Goal: Task Accomplishment & Management: Manage account settings

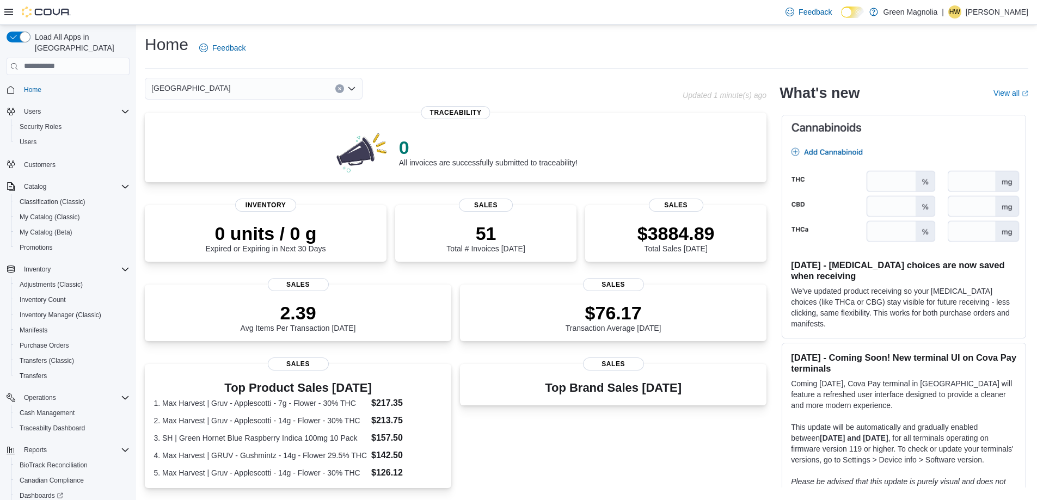
click at [205, 88] on div "[GEOGRAPHIC_DATA]" at bounding box center [254, 89] width 218 height 22
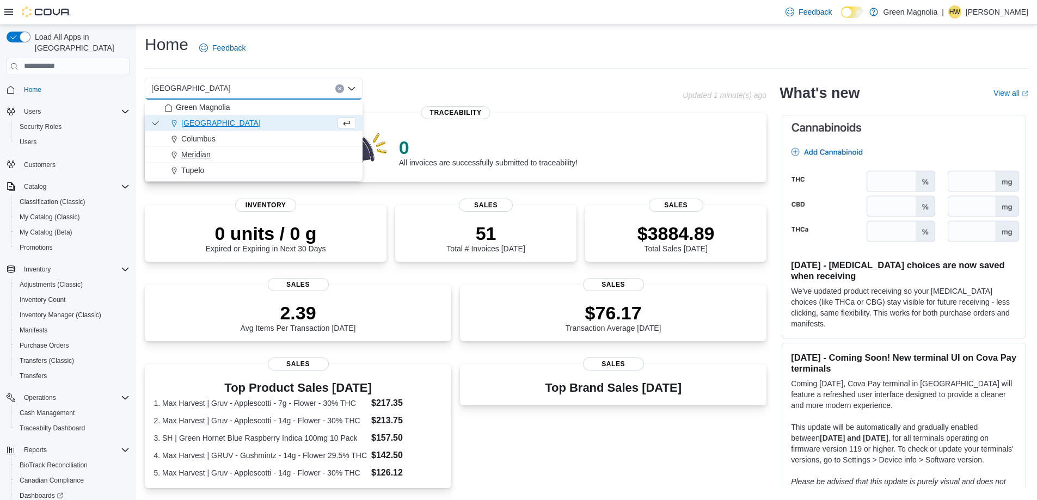
click at [200, 154] on span "Meridian" at bounding box center [195, 154] width 29 height 11
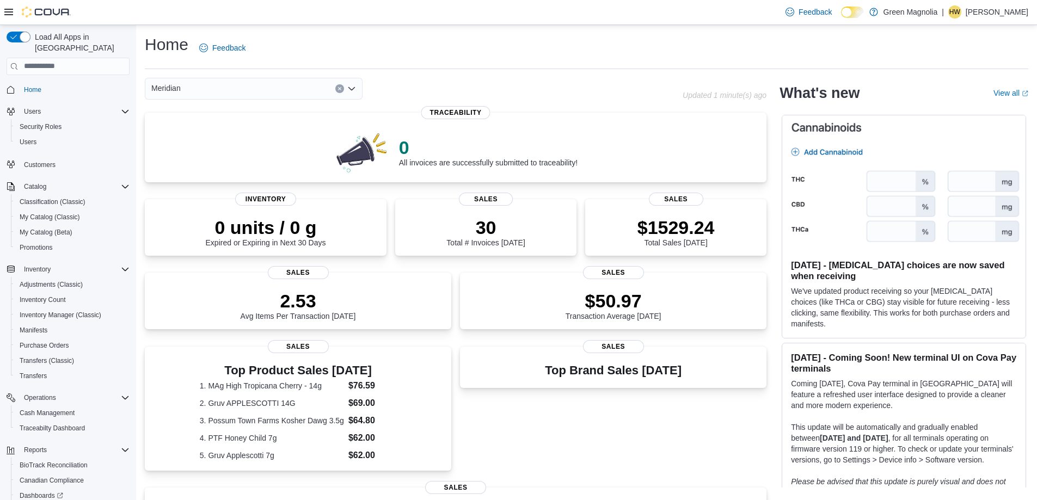
click at [211, 86] on div "Meridian Combo box. Selected. Meridian. Press Backspace to delete Meridian. Com…" at bounding box center [254, 89] width 218 height 22
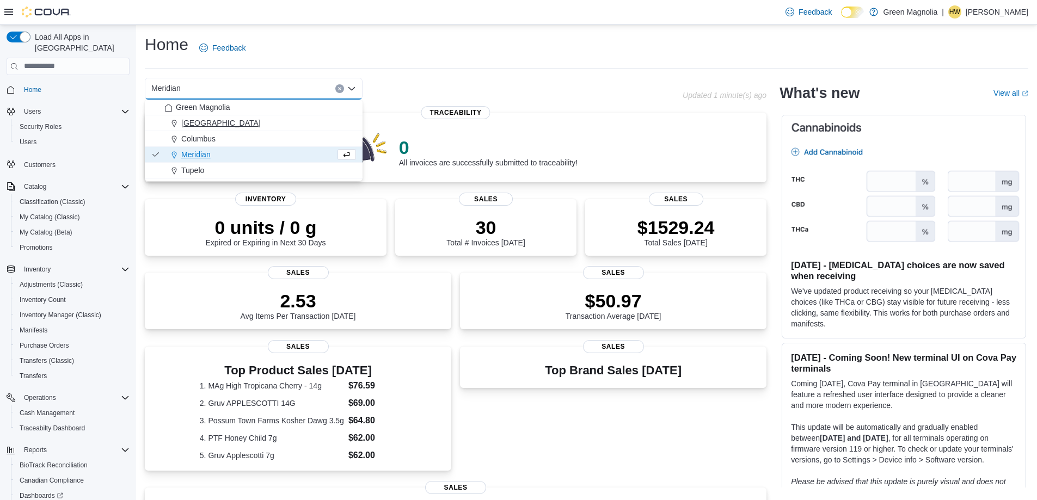
click at [197, 119] on span "[GEOGRAPHIC_DATA]" at bounding box center [220, 123] width 79 height 11
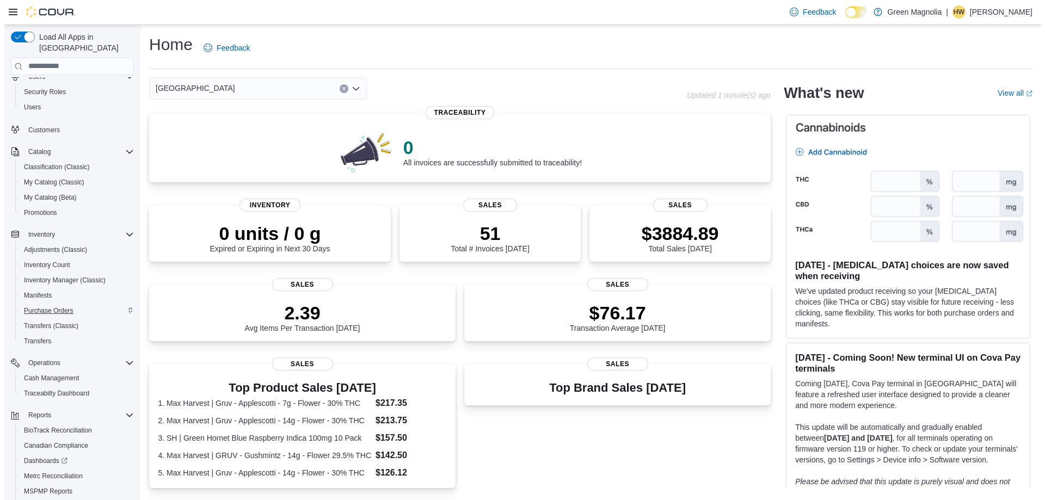
scroll to position [54, 0]
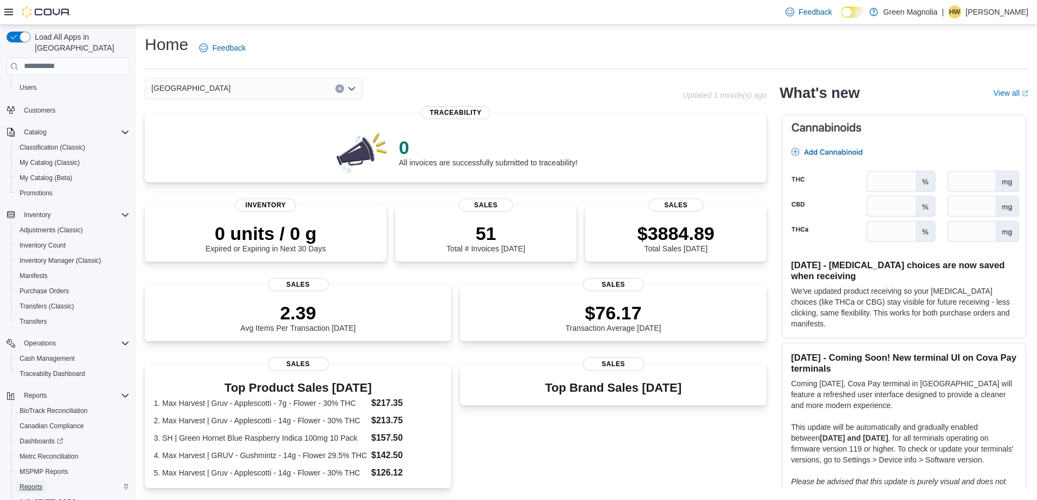
click at [36, 483] on span "Reports" at bounding box center [31, 487] width 23 height 9
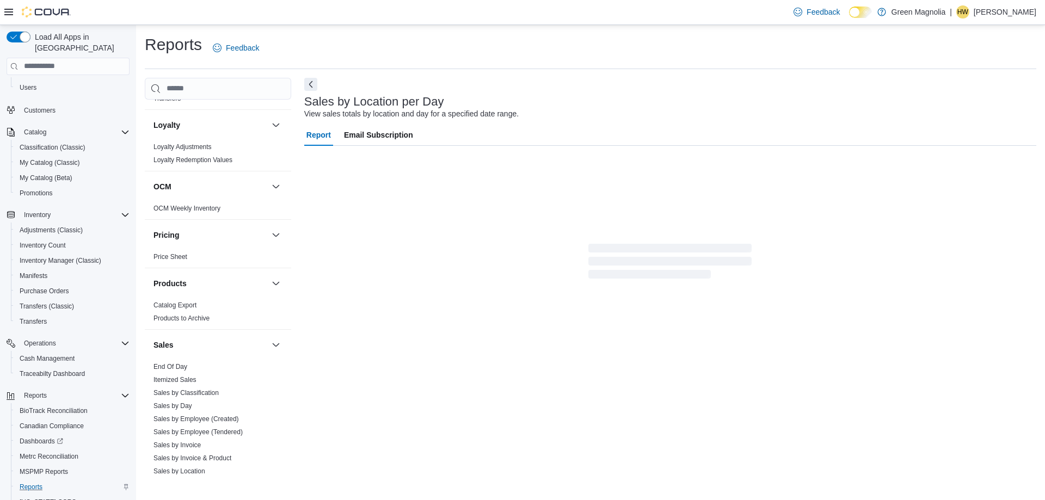
scroll to position [653, 0]
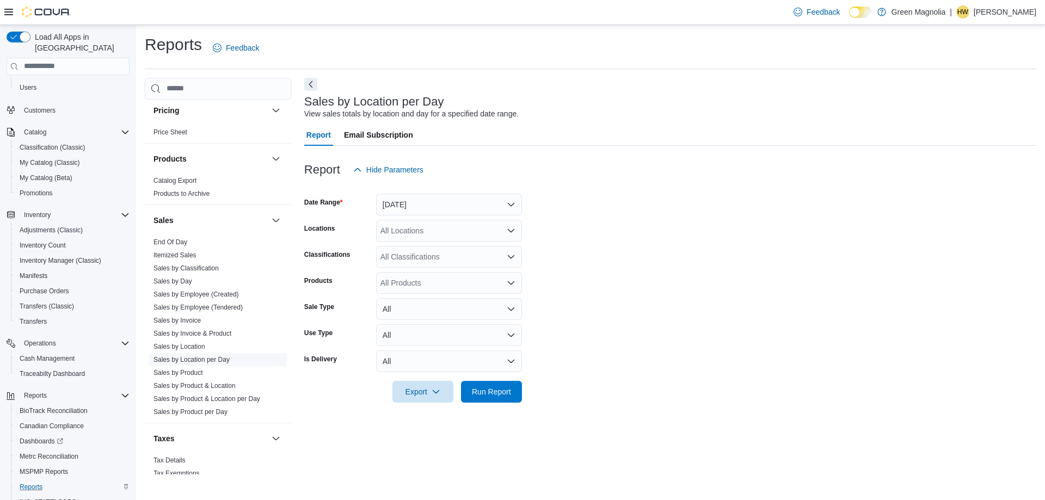
click at [195, 359] on link "Sales by Location per Day" at bounding box center [192, 360] width 76 height 8
click at [200, 359] on link "Sales by Location per Day" at bounding box center [192, 360] width 76 height 8
click at [433, 204] on button "Yesterday" at bounding box center [449, 205] width 146 height 22
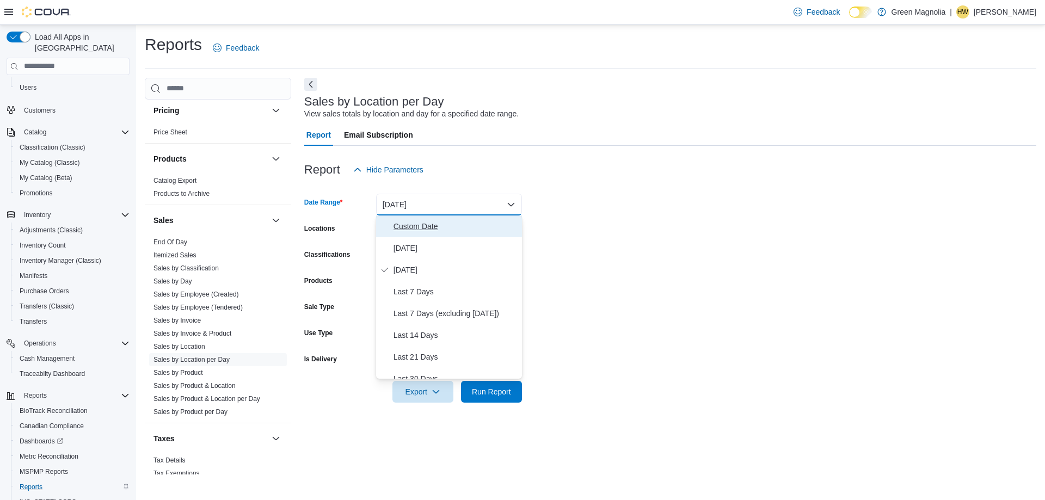
click at [415, 227] on span "Custom Date" at bounding box center [456, 226] width 124 height 13
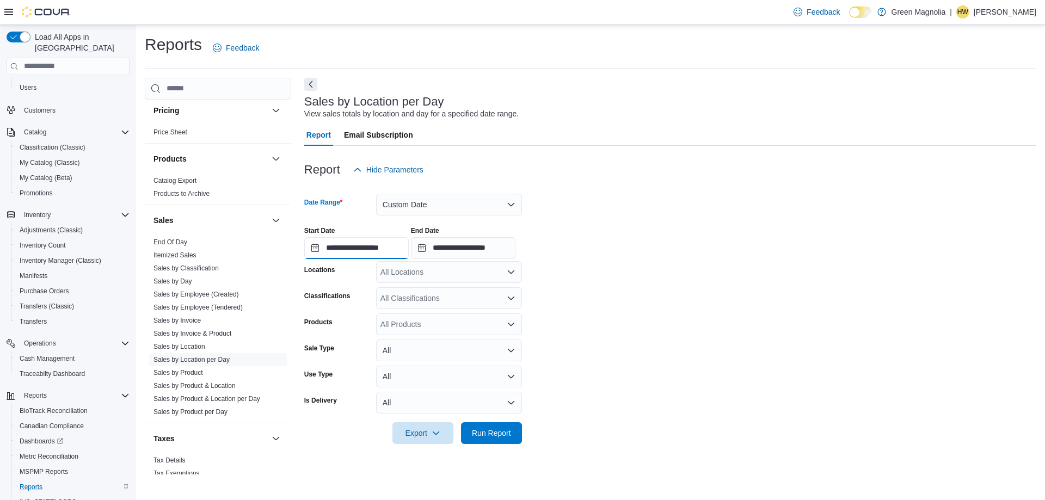
click at [358, 247] on input "**********" at bounding box center [356, 248] width 105 height 22
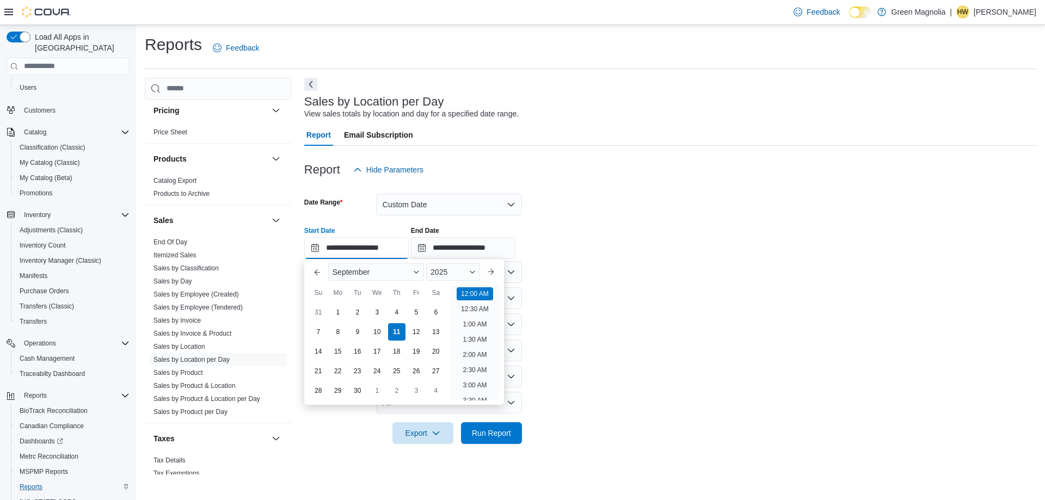
scroll to position [34, 0]
click at [397, 312] on div "4" at bounding box center [396, 312] width 19 height 19
type input "**********"
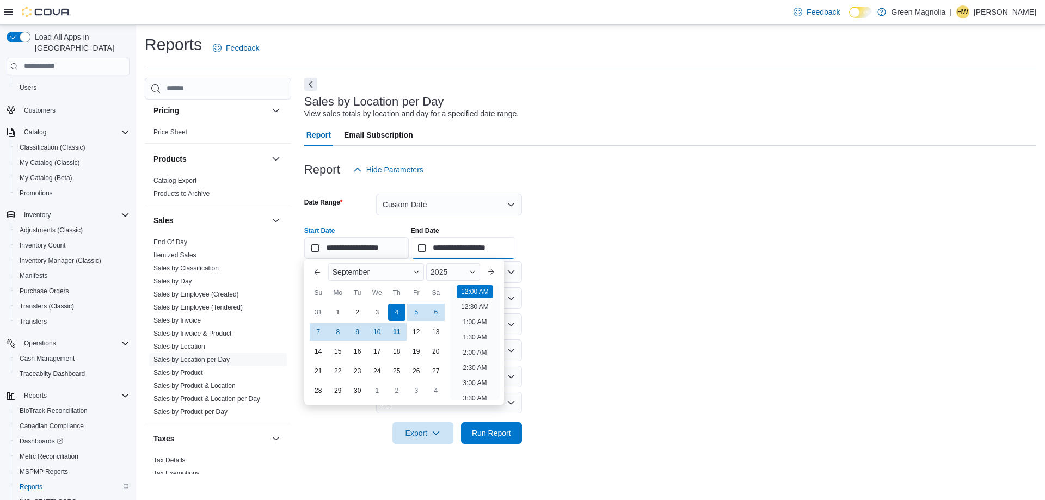
click at [481, 242] on input "**********" at bounding box center [463, 248] width 105 height 22
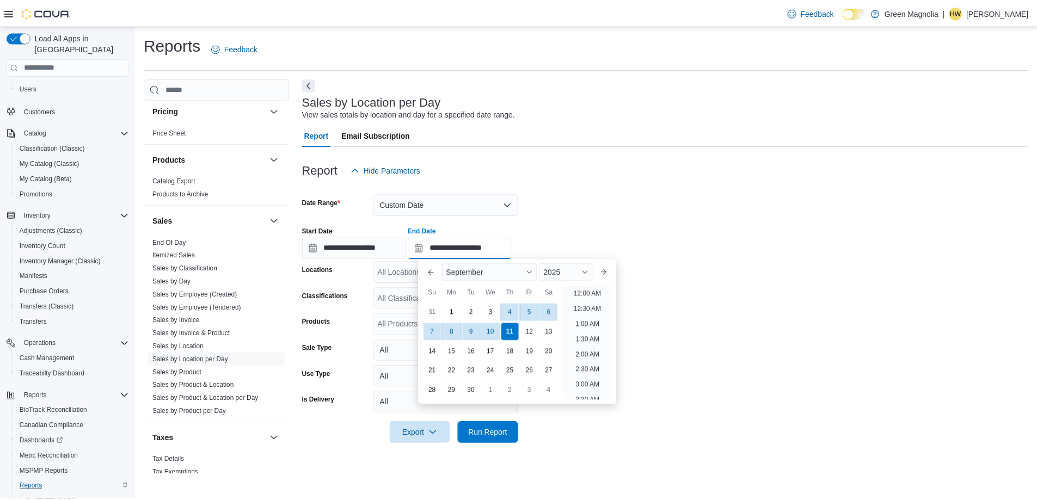
scroll to position [619, 0]
click at [514, 316] on div "4" at bounding box center [513, 312] width 19 height 19
type input "**********"
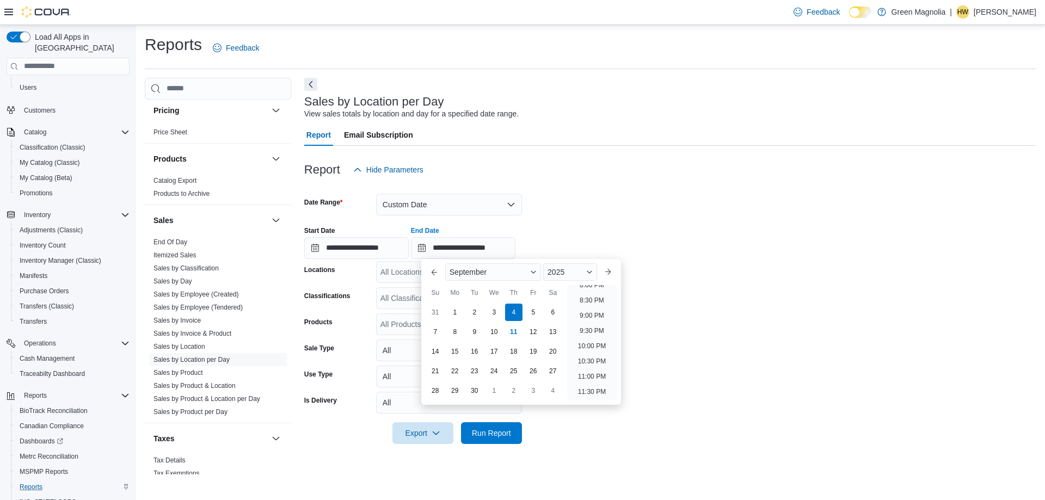
click at [598, 201] on form "**********" at bounding box center [670, 313] width 732 height 264
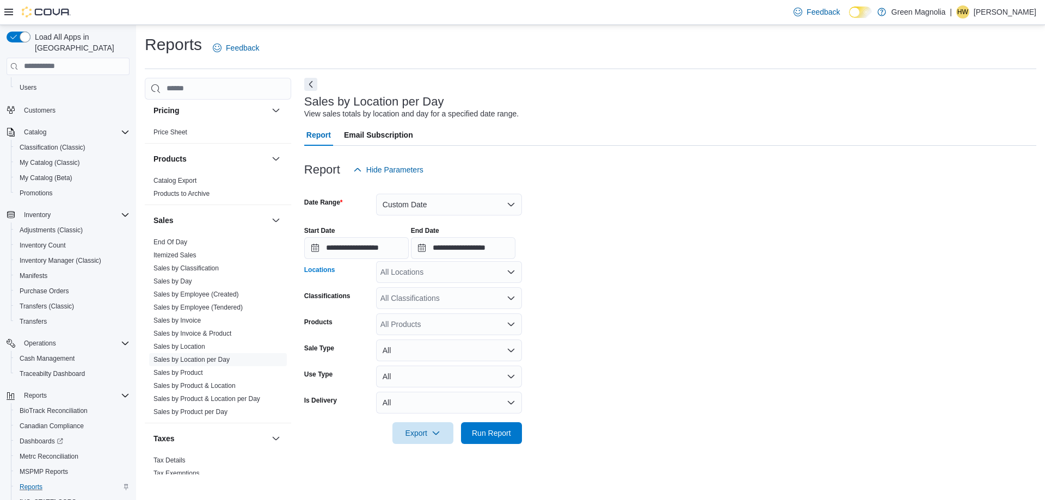
click at [452, 266] on div "All Locations" at bounding box center [449, 272] width 146 height 22
click at [415, 305] on span "[GEOGRAPHIC_DATA]" at bounding box center [439, 306] width 79 height 11
click at [666, 164] on div "Report Hide Parameters" at bounding box center [670, 170] width 732 height 22
click at [482, 429] on span "Run Report" at bounding box center [491, 432] width 39 height 11
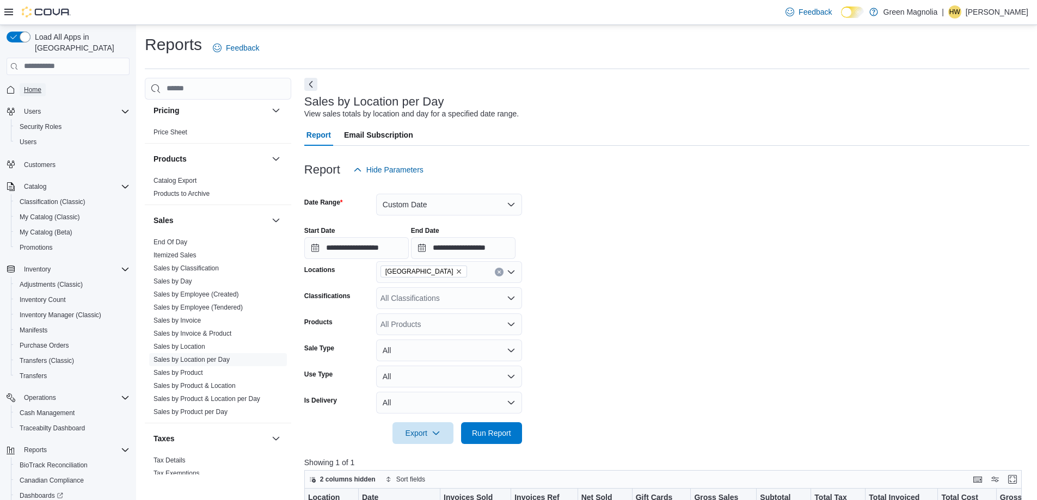
click at [34, 85] on span "Home" at bounding box center [32, 89] width 17 height 9
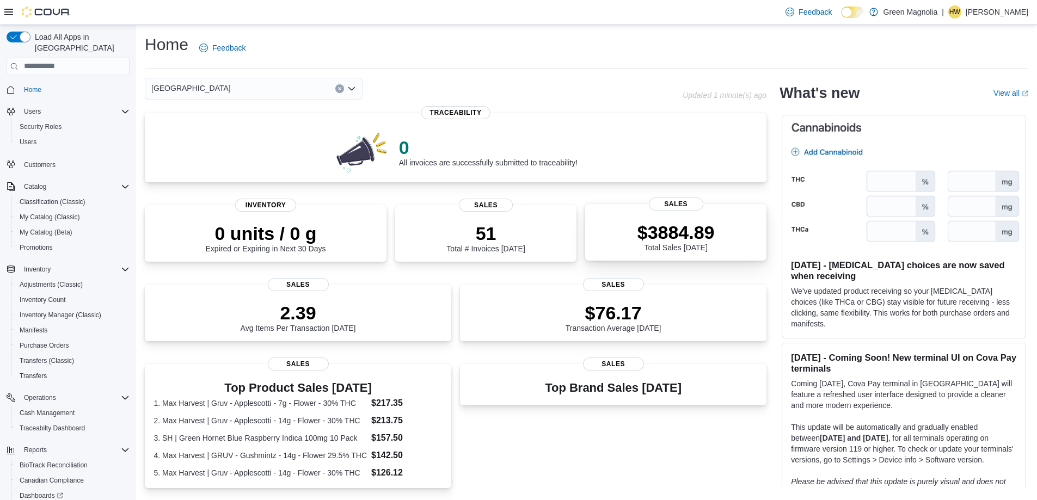
click at [694, 238] on p "$3884.89" at bounding box center [676, 233] width 77 height 22
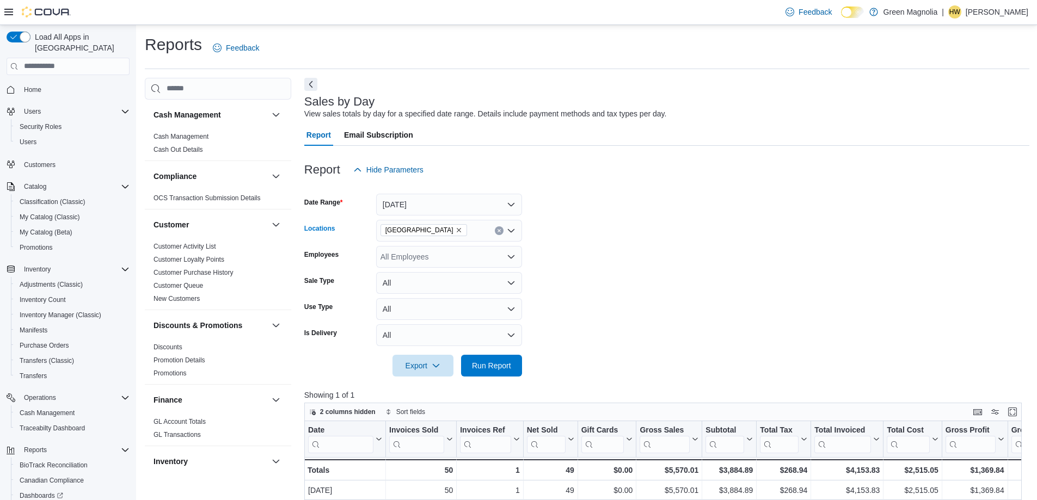
click at [501, 231] on icon "Clear input" at bounding box center [499, 231] width 4 height 4
click at [32, 85] on span "Home" at bounding box center [32, 89] width 17 height 9
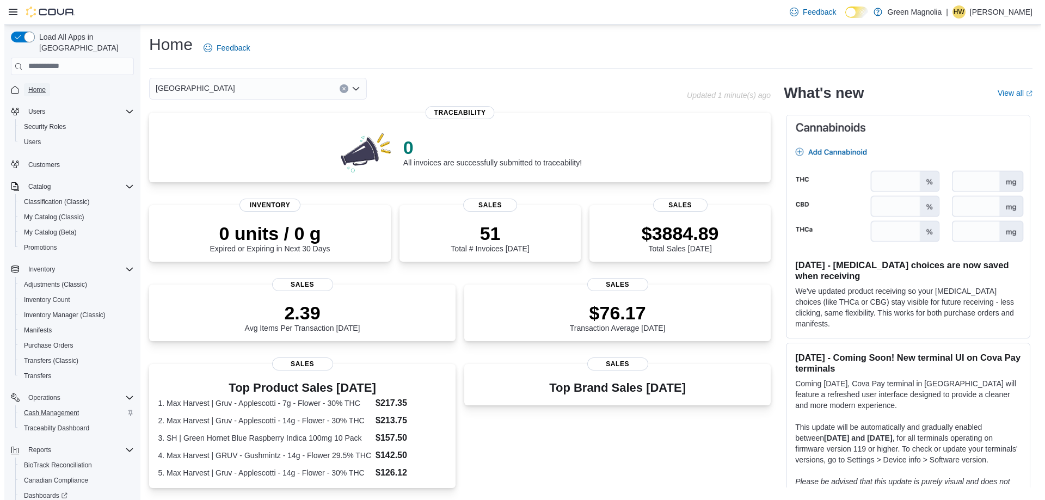
scroll to position [93, 0]
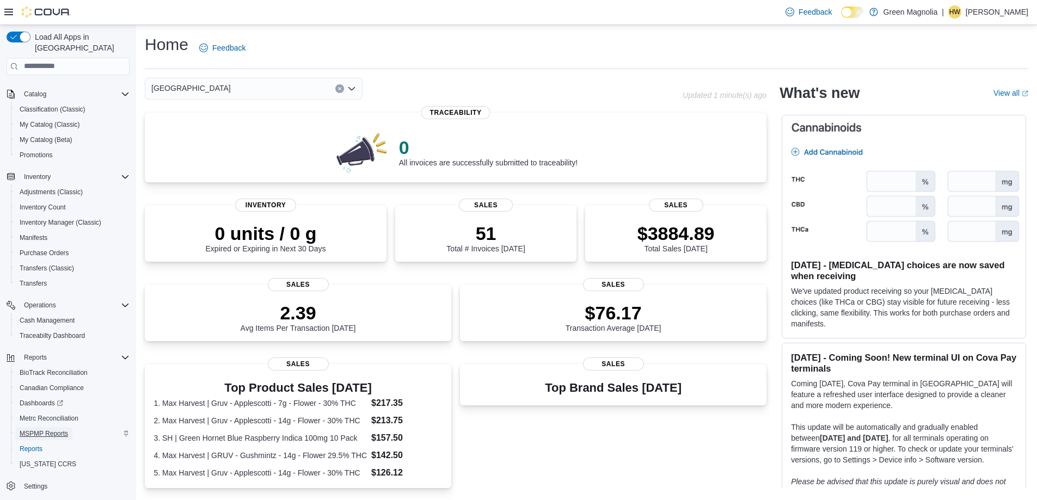
click at [46, 430] on span "MSPMP Reports" at bounding box center [44, 434] width 48 height 9
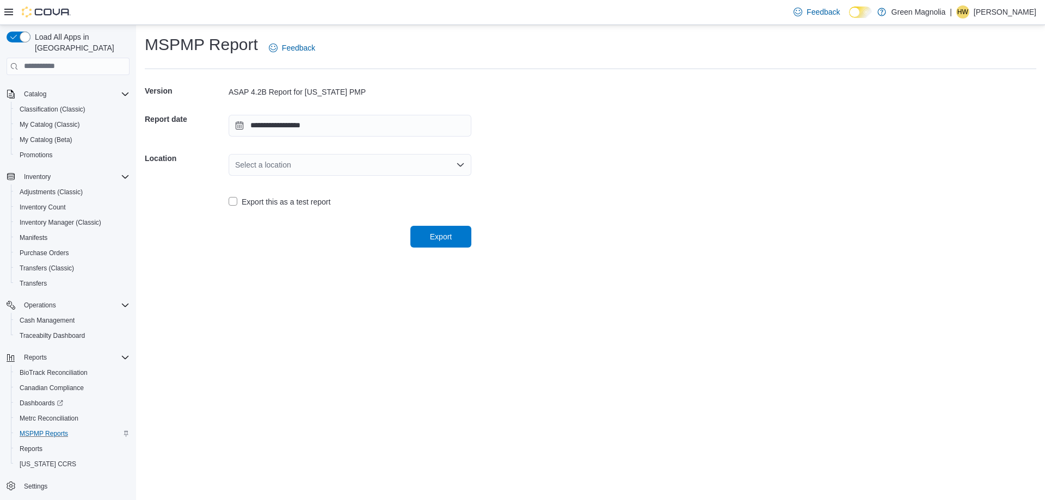
click at [311, 163] on div "Select a location" at bounding box center [350, 165] width 243 height 22
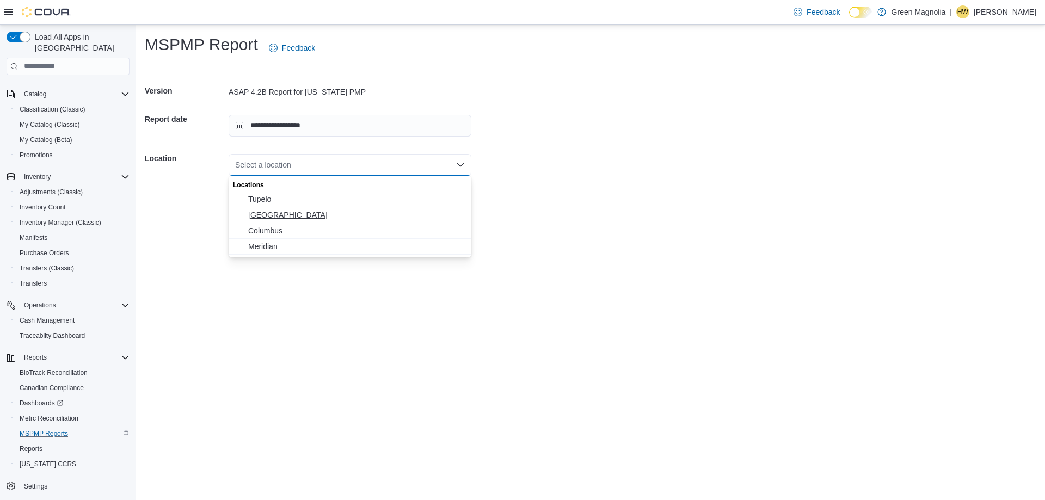
click at [262, 216] on span "[GEOGRAPHIC_DATA]" at bounding box center [356, 215] width 217 height 11
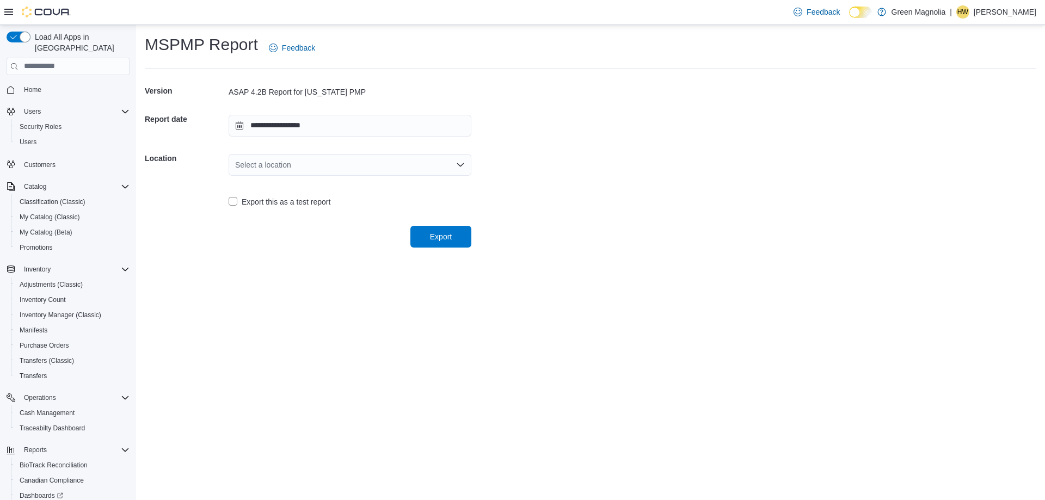
click at [281, 157] on div "Select a location" at bounding box center [350, 165] width 243 height 22
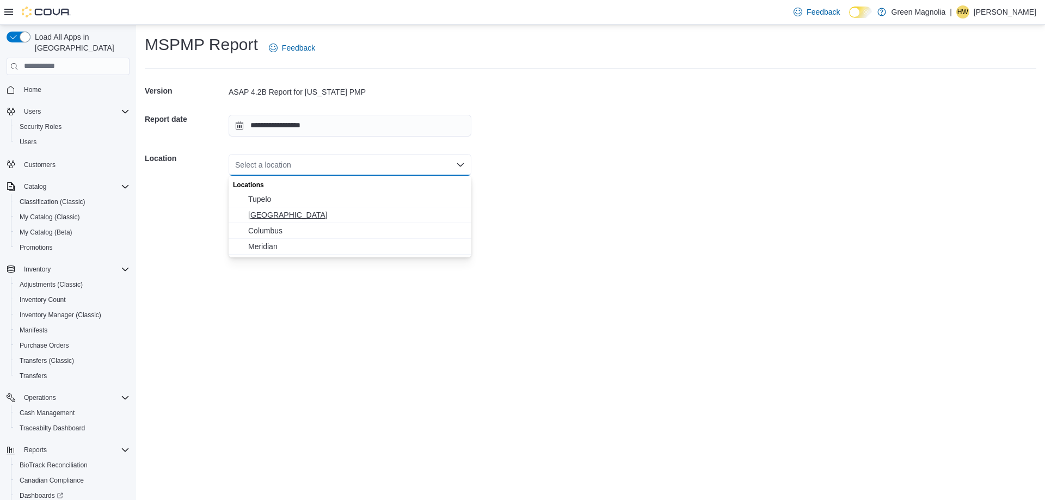
click at [270, 213] on span "[GEOGRAPHIC_DATA]" at bounding box center [356, 215] width 217 height 11
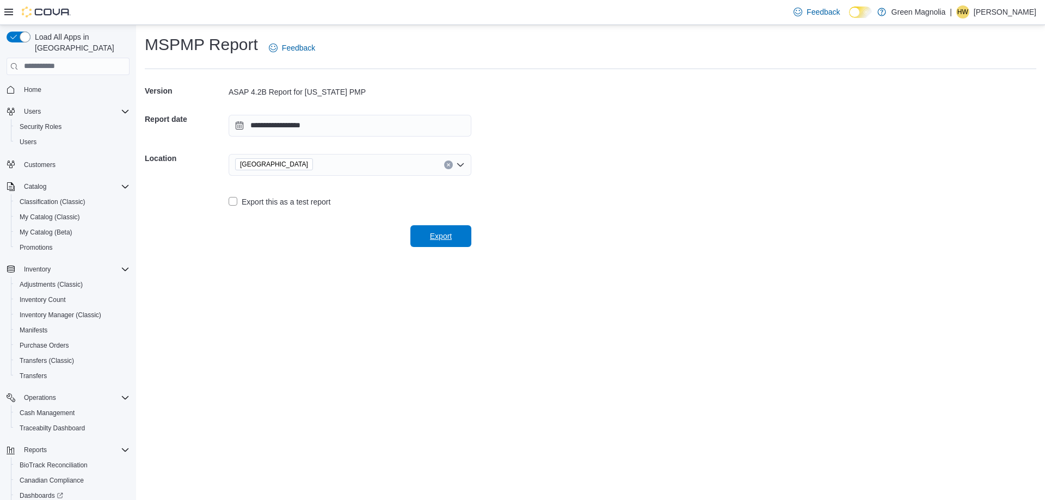
click at [447, 233] on span "Export" at bounding box center [441, 236] width 22 height 11
click at [65, 409] on span "Cash Management" at bounding box center [47, 413] width 55 height 9
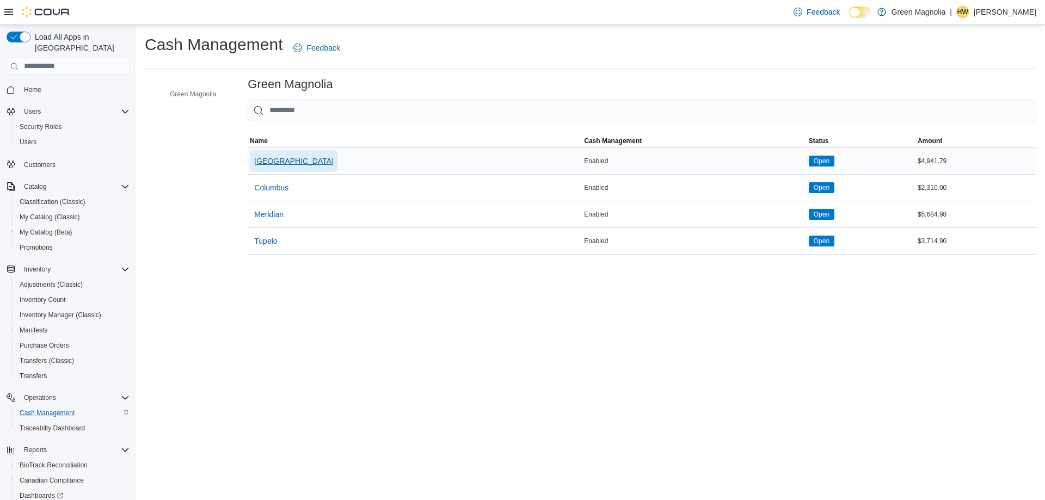
click at [262, 163] on span "[GEOGRAPHIC_DATA]" at bounding box center [293, 161] width 79 height 11
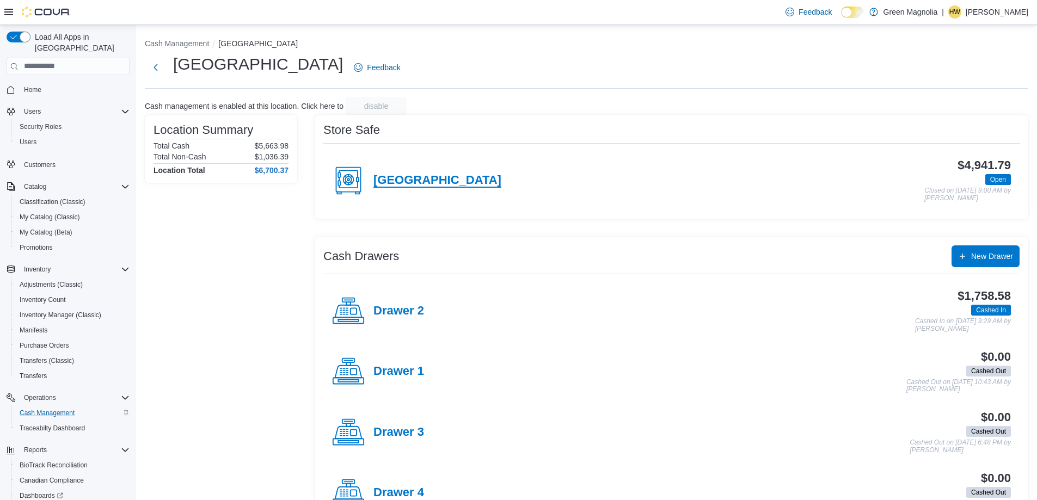
click at [389, 182] on h4 "[GEOGRAPHIC_DATA]" at bounding box center [438, 181] width 128 height 14
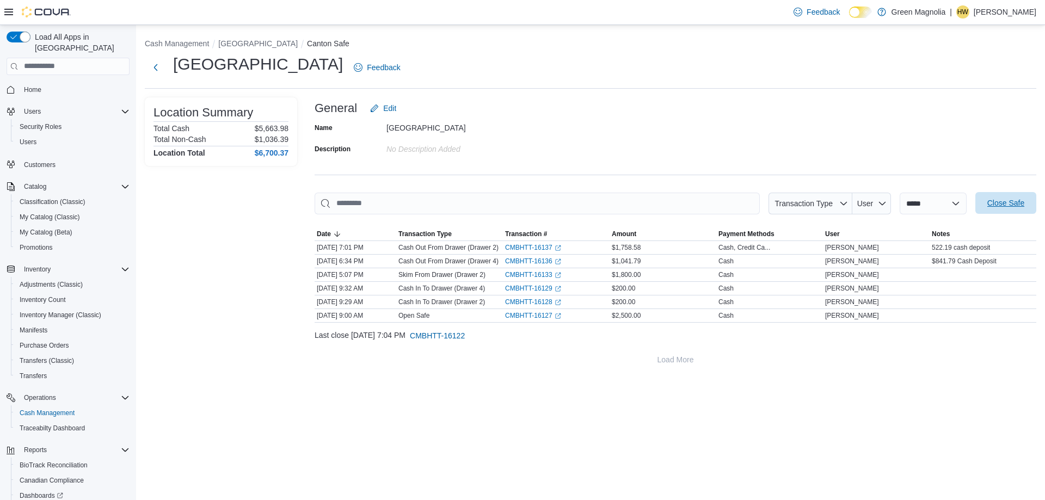
click at [999, 204] on span "Close Safe" at bounding box center [1006, 203] width 37 height 11
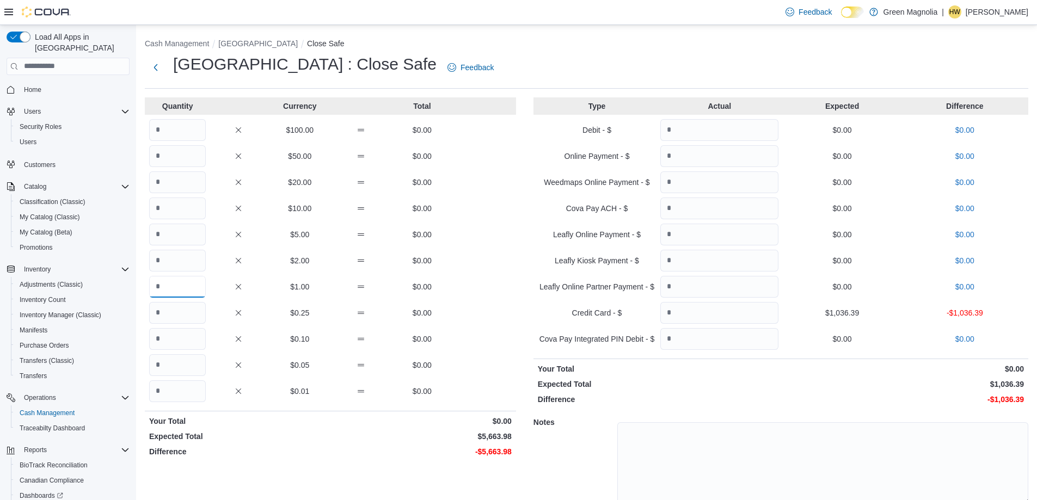
click at [175, 290] on input "Quantity" at bounding box center [177, 287] width 57 height 22
type input "****"
click at [176, 389] on input "Quantity" at bounding box center [177, 392] width 57 height 22
type input "**"
click at [697, 280] on input "Quantity" at bounding box center [719, 287] width 118 height 22
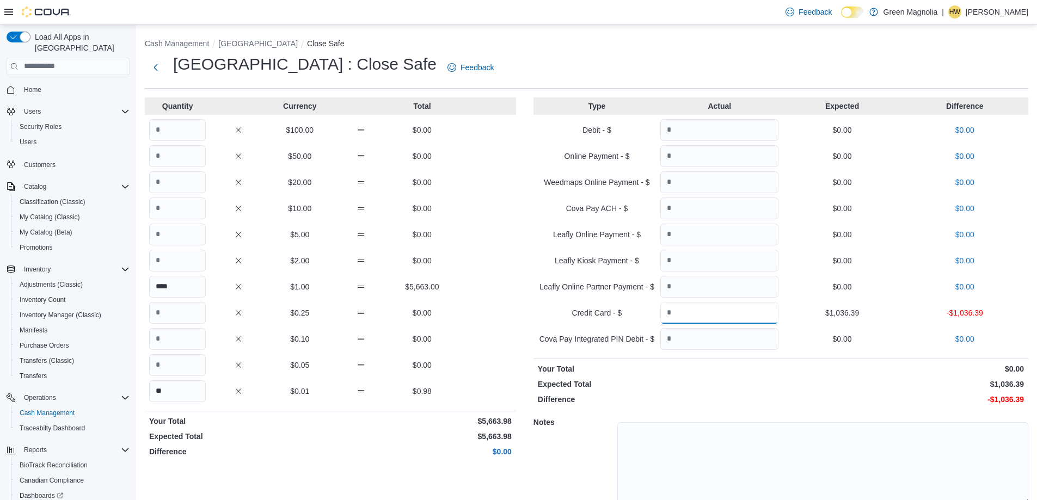
click at [693, 316] on input "Quantity" at bounding box center [719, 313] width 118 height 22
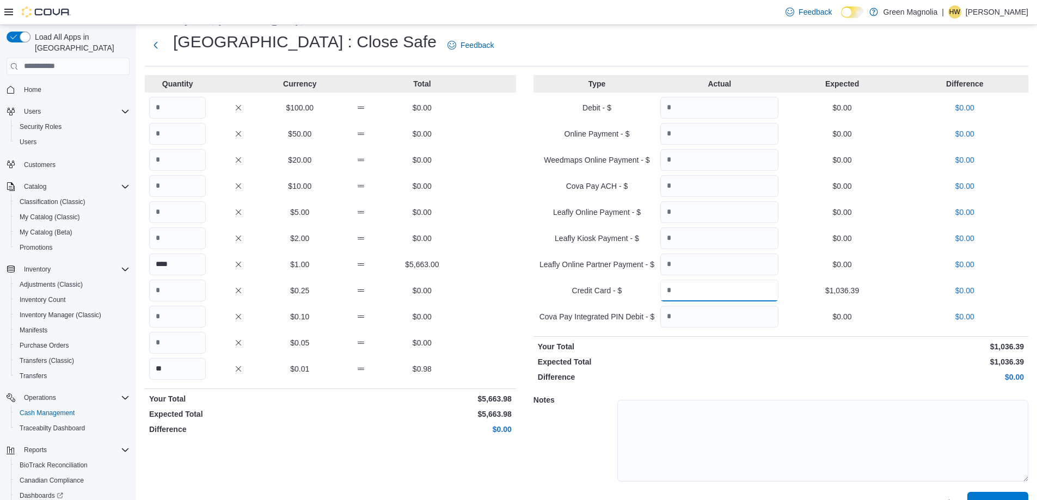
scroll to position [45, 0]
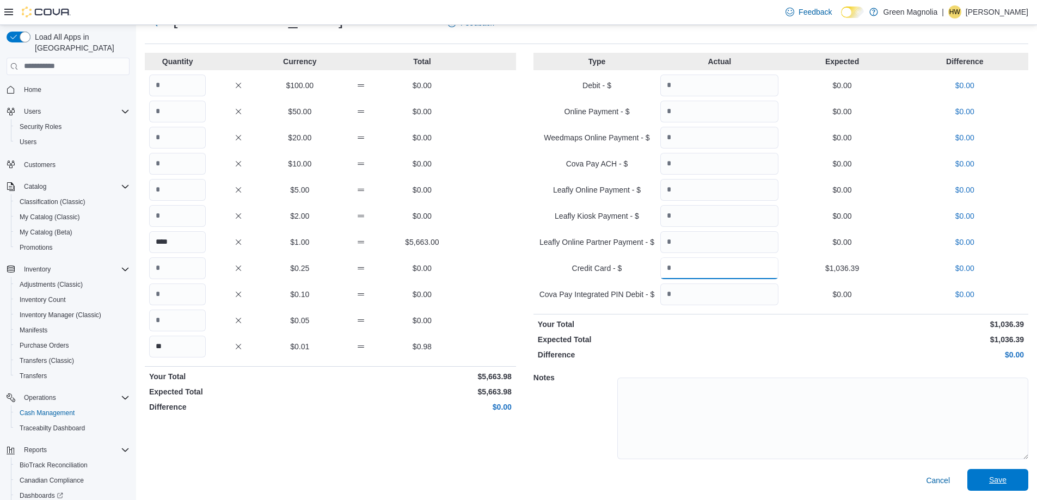
type input "*******"
click at [1007, 480] on span "Save" at bounding box center [997, 480] width 17 height 11
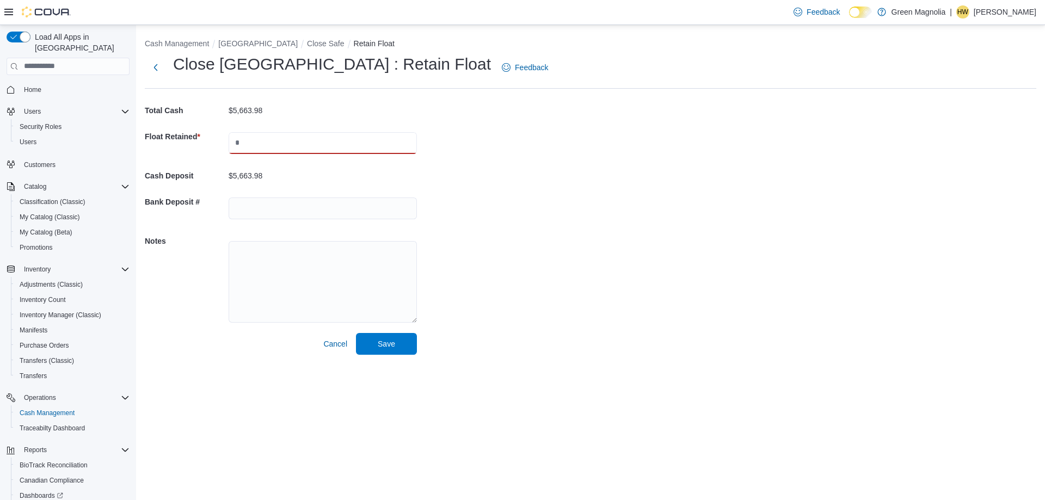
click at [250, 150] on input "text" at bounding box center [323, 143] width 188 height 22
type input "*******"
click at [388, 350] on span "Save" at bounding box center [387, 344] width 48 height 22
